Goal: Task Accomplishment & Management: Use online tool/utility

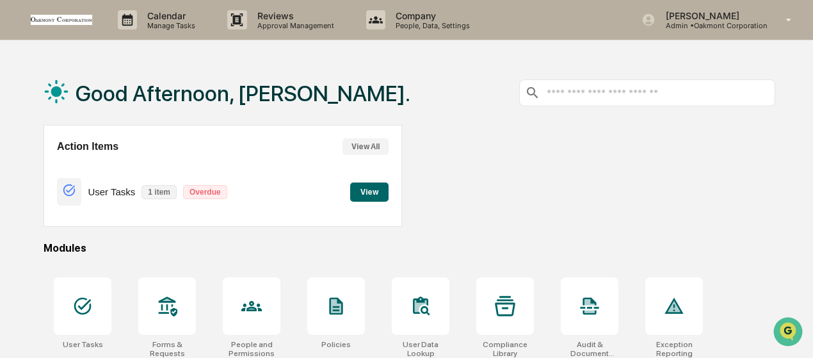
click at [362, 191] on button "View" at bounding box center [369, 191] width 38 height 19
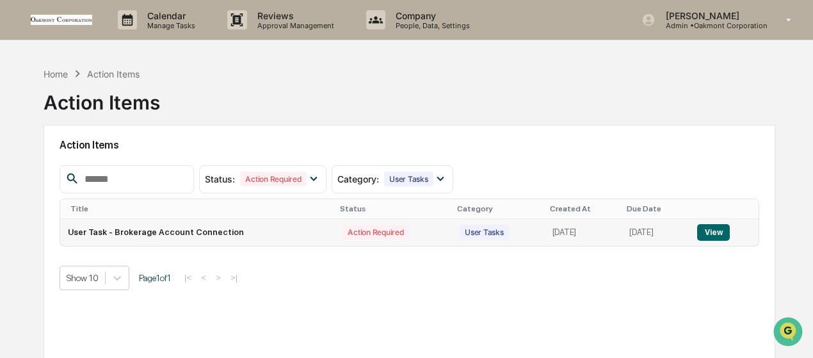
click at [709, 235] on button "View" at bounding box center [713, 232] width 33 height 17
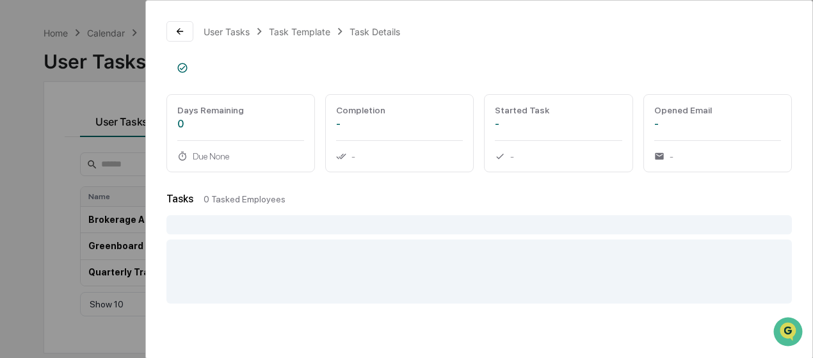
scroll to position [60, 0]
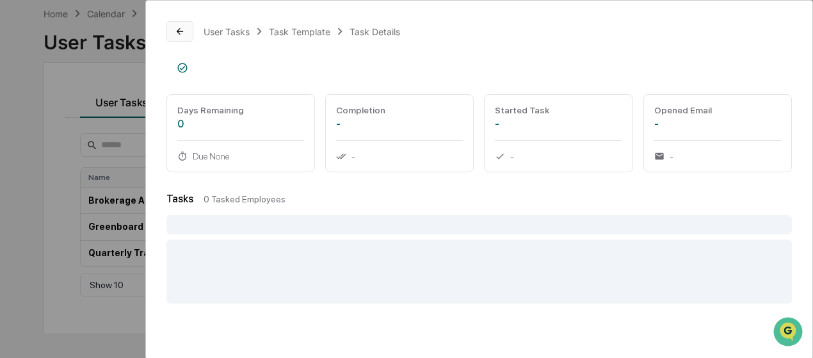
click at [181, 28] on icon at bounding box center [180, 31] width 10 height 10
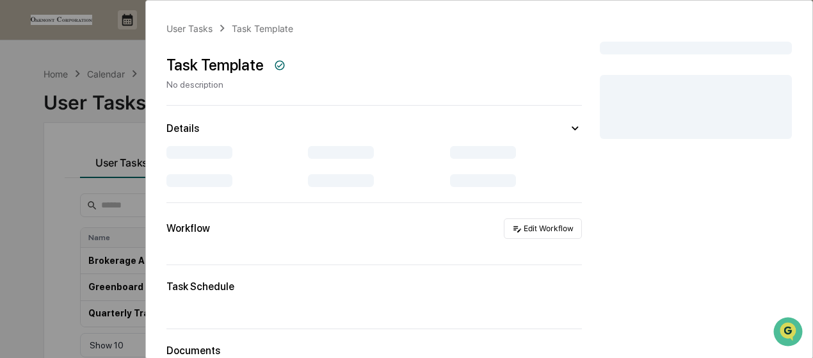
click at [67, 187] on div "User Tasks Task Template Task Template No description Details Workflow Edit Wor…" at bounding box center [406, 179] width 813 height 358
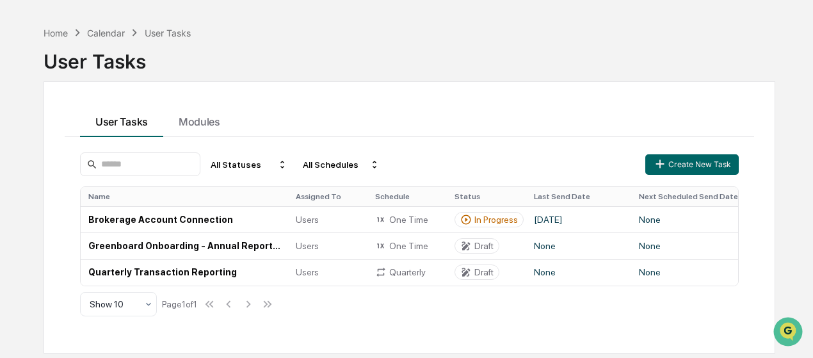
scroll to position [60, 0]
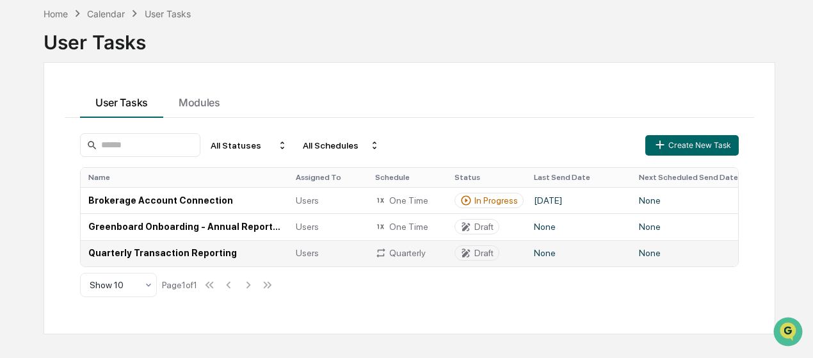
click at [184, 252] on td "Quarterly Transaction Reporting" at bounding box center [184, 253] width 207 height 26
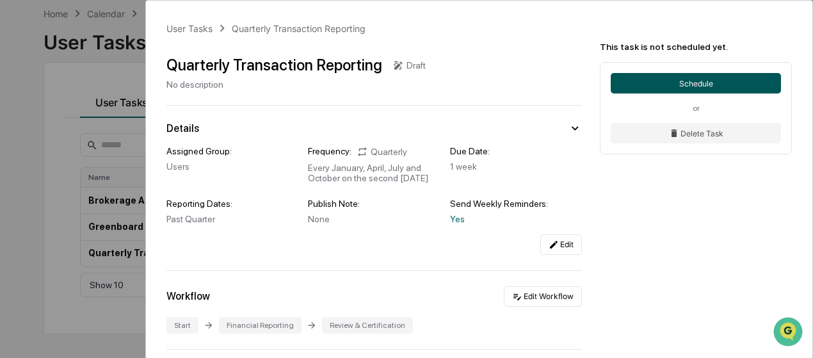
click at [707, 85] on button "Schedule" at bounding box center [696, 83] width 170 height 20
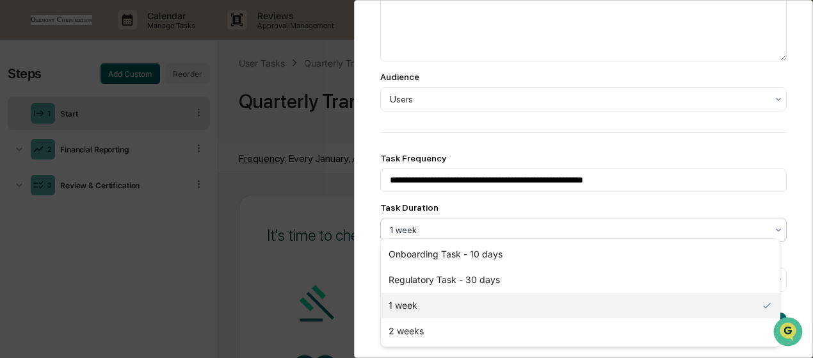
click at [484, 224] on div at bounding box center [578, 229] width 377 height 13
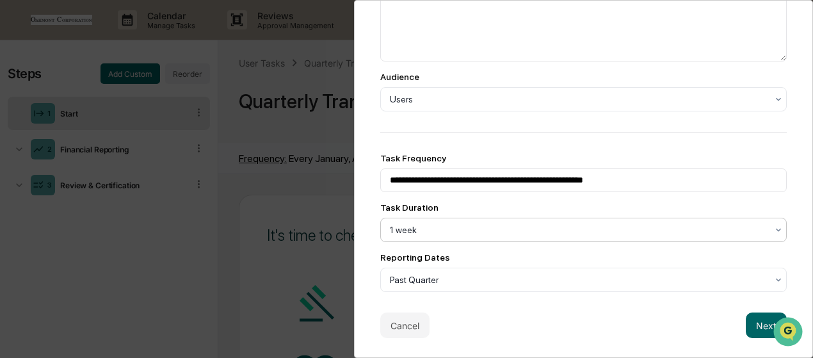
click at [484, 224] on div at bounding box center [578, 229] width 377 height 13
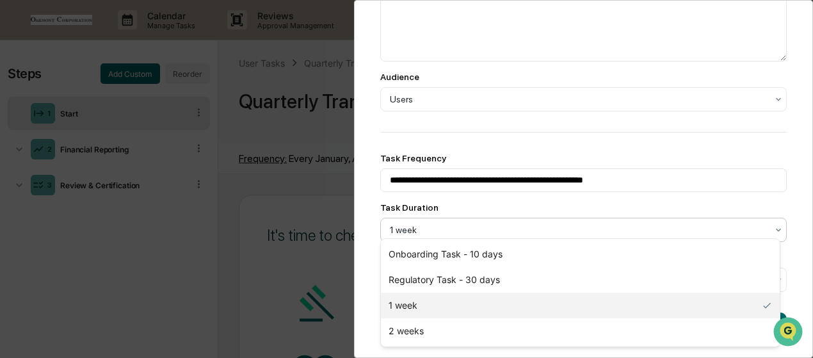
click at [484, 224] on div at bounding box center [578, 229] width 377 height 13
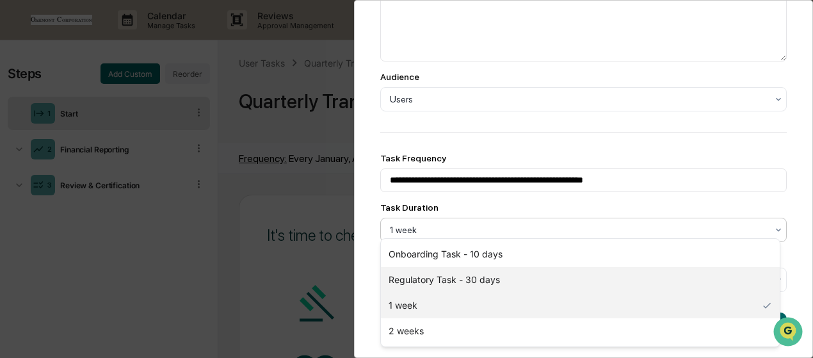
click at [457, 282] on div "Regulatory Task - 30 days" at bounding box center [580, 280] width 399 height 26
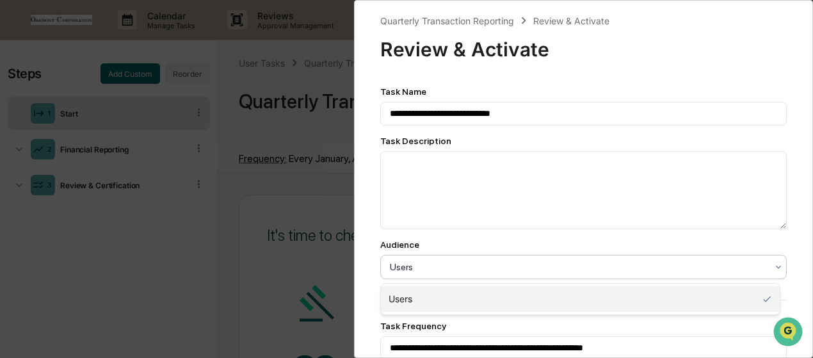
click at [552, 273] on div at bounding box center [578, 267] width 377 height 13
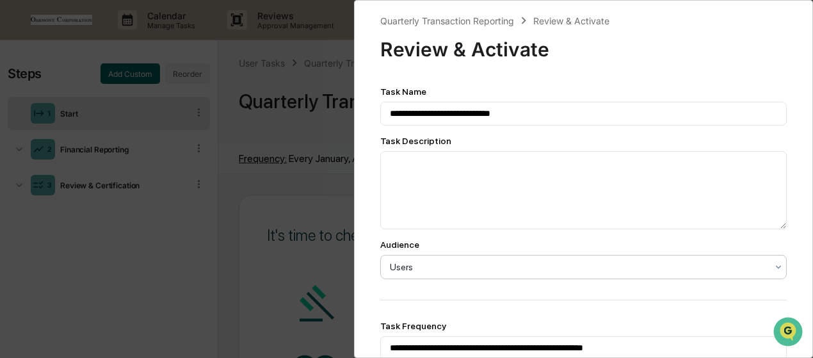
scroll to position [177, 0]
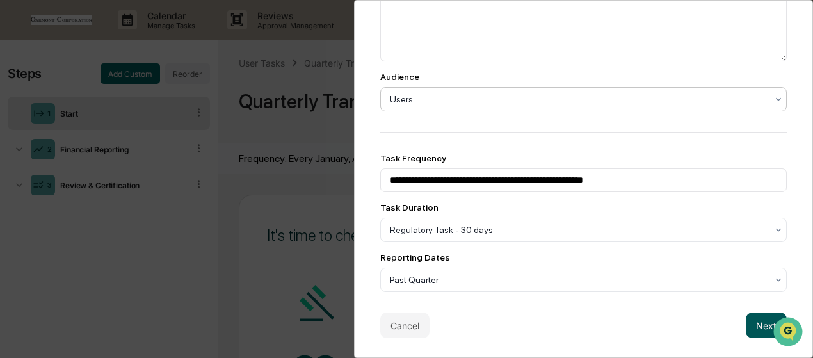
click at [751, 318] on button "Next" at bounding box center [766, 325] width 41 height 26
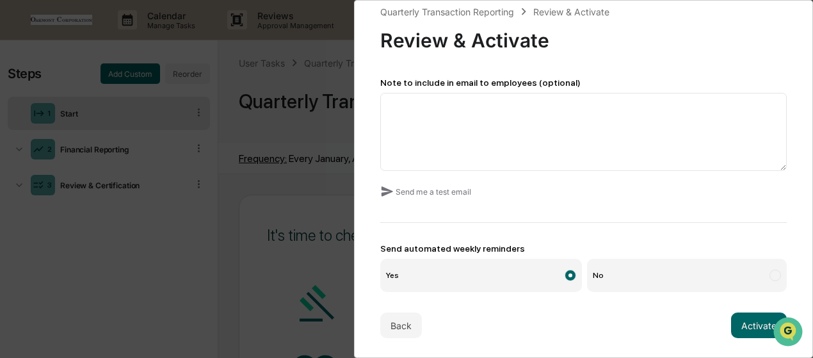
scroll to position [0, 0]
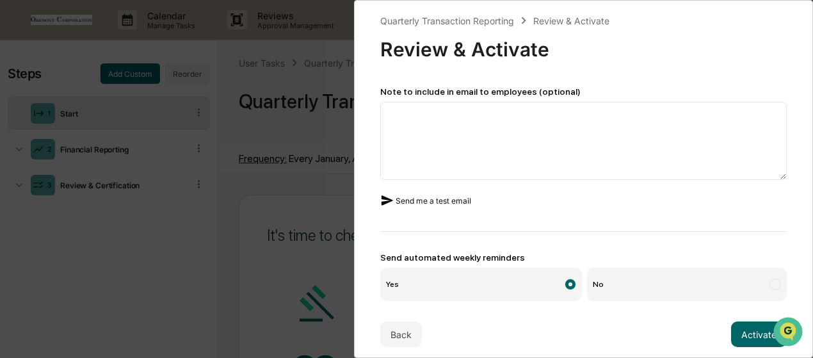
click at [430, 200] on button "Send me a test email" at bounding box center [425, 200] width 91 height 20
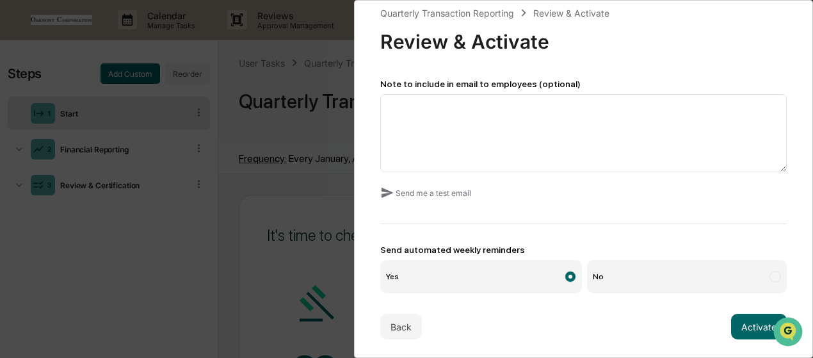
scroll to position [15, 0]
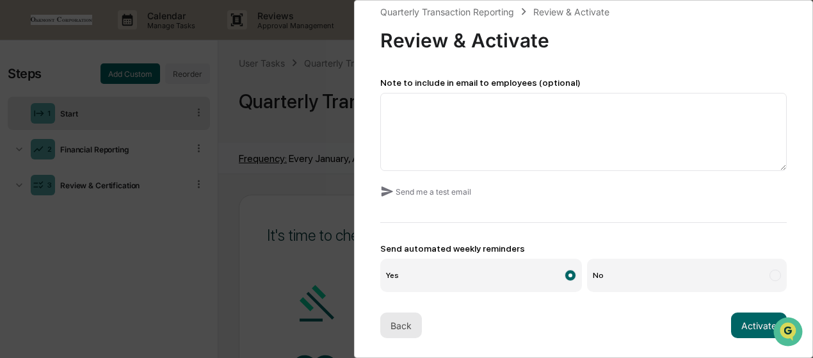
click at [389, 321] on button "Back" at bounding box center [401, 325] width 42 height 26
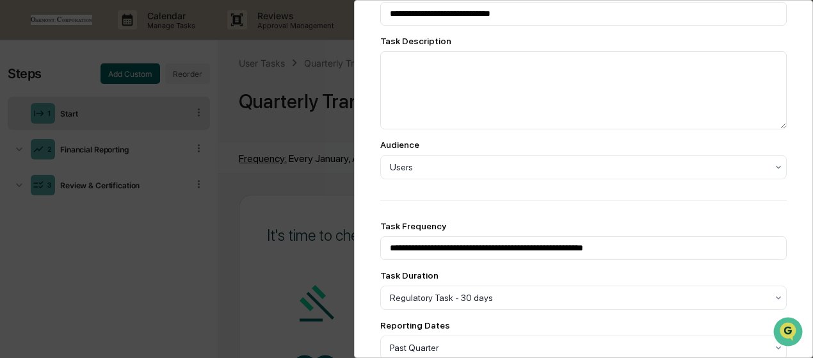
scroll to position [177, 0]
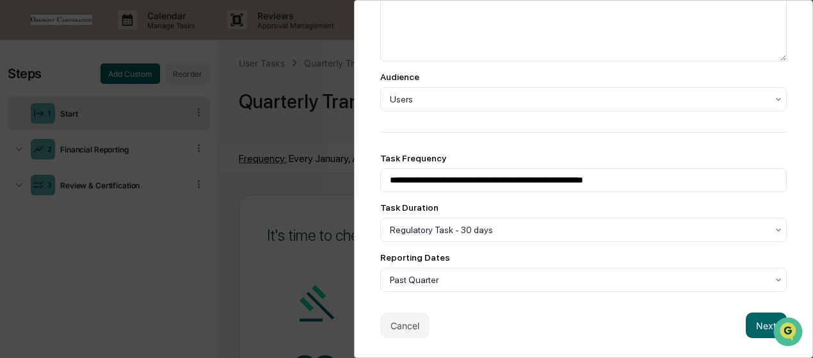
click at [307, 254] on div "**********" at bounding box center [406, 179] width 813 height 358
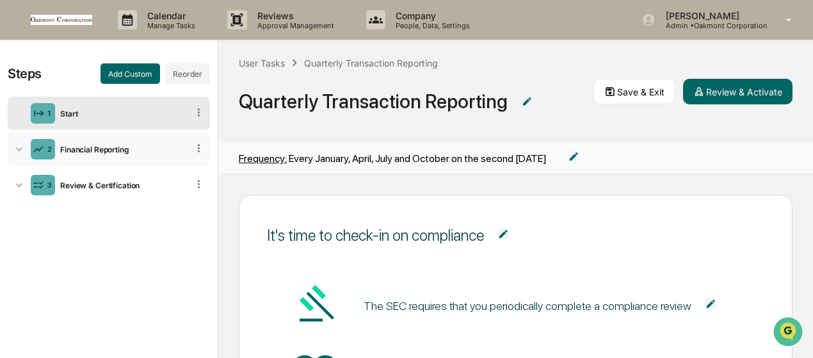
click at [115, 148] on div "Financial Reporting" at bounding box center [121, 150] width 133 height 10
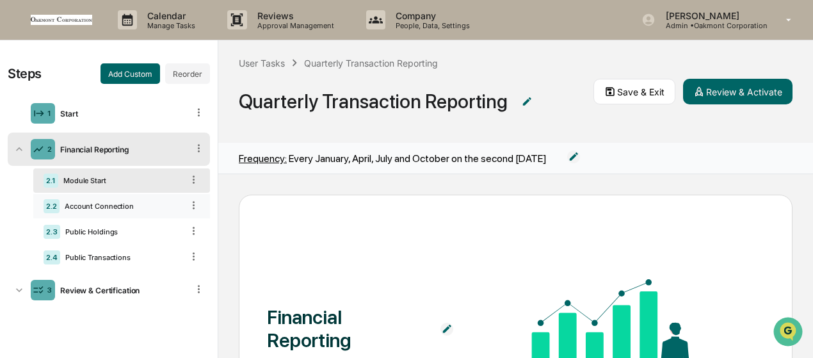
click at [101, 204] on div "Account Connection" at bounding box center [121, 206] width 123 height 9
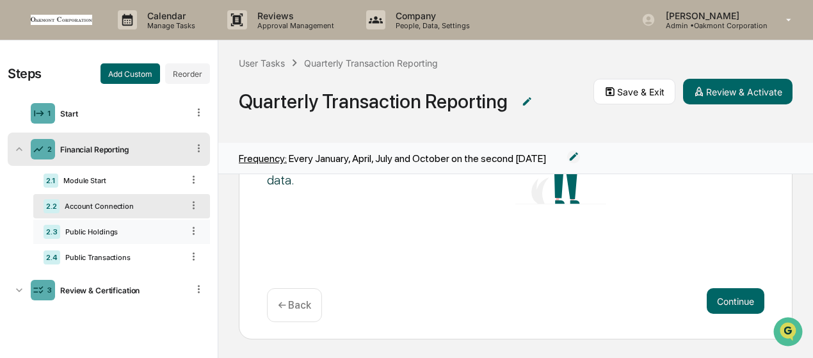
click at [90, 228] on div "Public Holdings" at bounding box center [121, 231] width 122 height 9
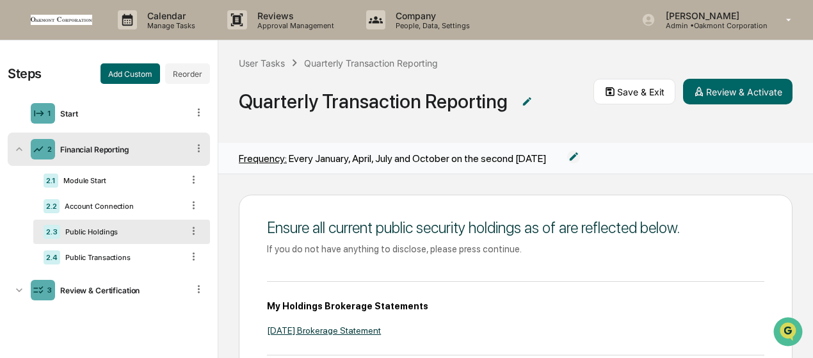
scroll to position [296, 0]
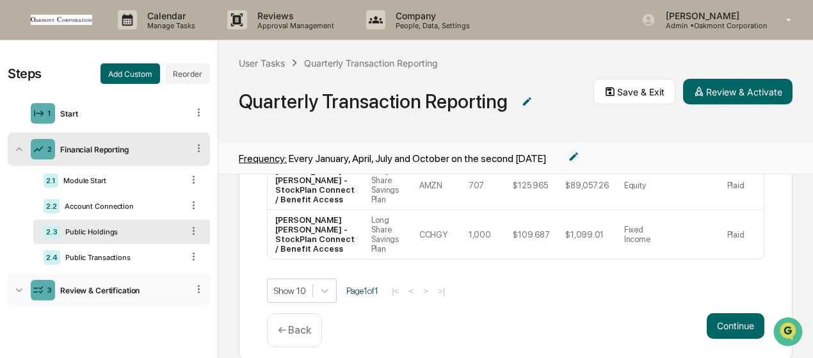
click at [103, 286] on div "Review & Certification" at bounding box center [121, 291] width 133 height 10
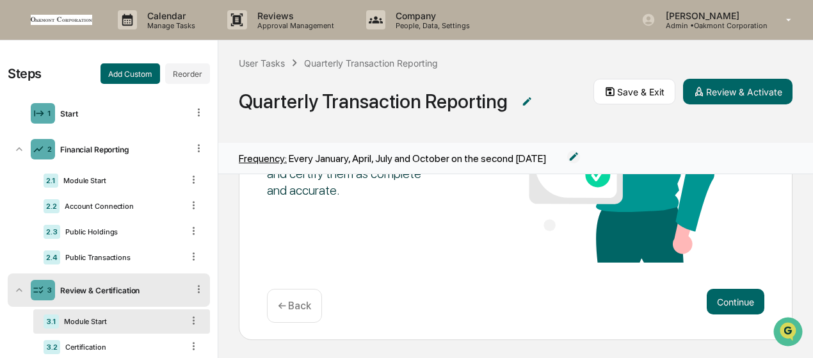
scroll to position [210, 0]
click at [86, 328] on div "3.1 Module Start" at bounding box center [121, 321] width 177 height 24
click at [84, 350] on div "Certification" at bounding box center [121, 347] width 122 height 9
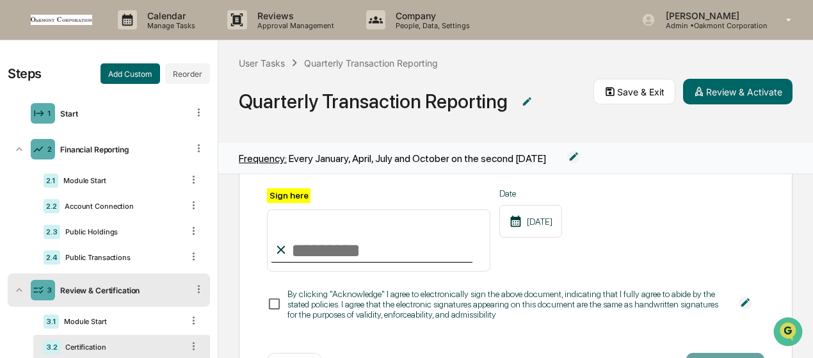
scroll to position [0, 0]
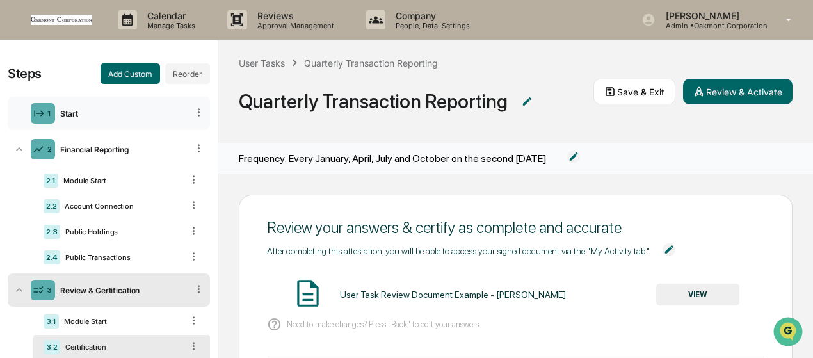
click at [117, 108] on div "1 Start" at bounding box center [109, 113] width 202 height 33
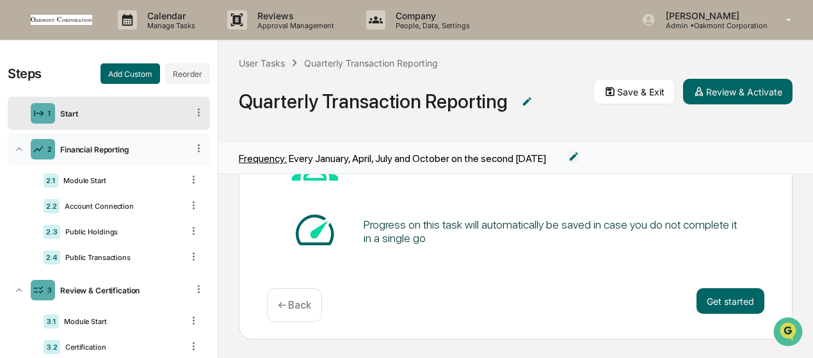
click at [91, 153] on div "2 Financial Reporting" at bounding box center [109, 149] width 202 height 33
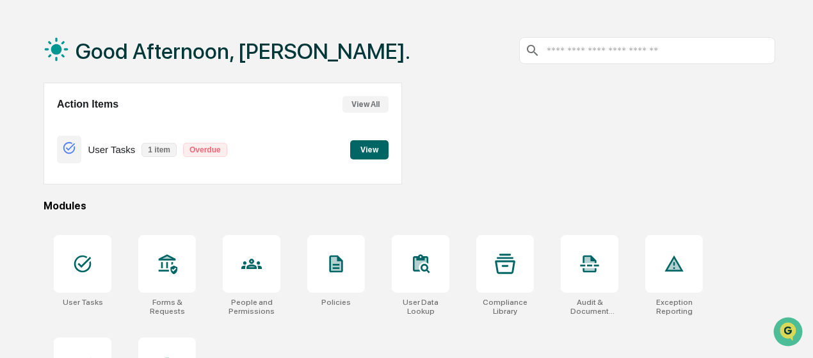
scroll to position [109, 0]
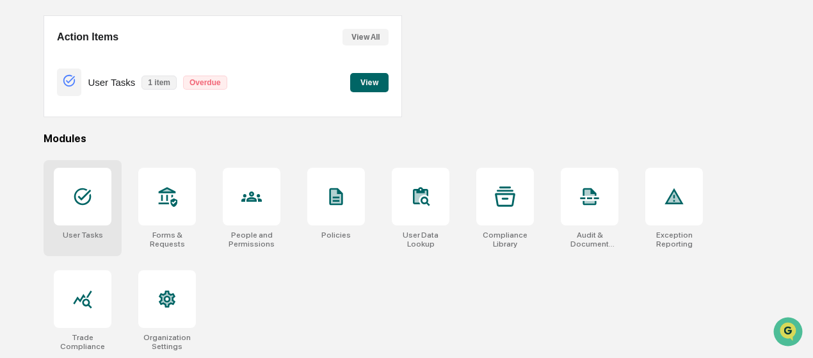
click at [89, 206] on div at bounding box center [82, 196] width 20 height 20
